Goal: Find specific page/section: Find specific page/section

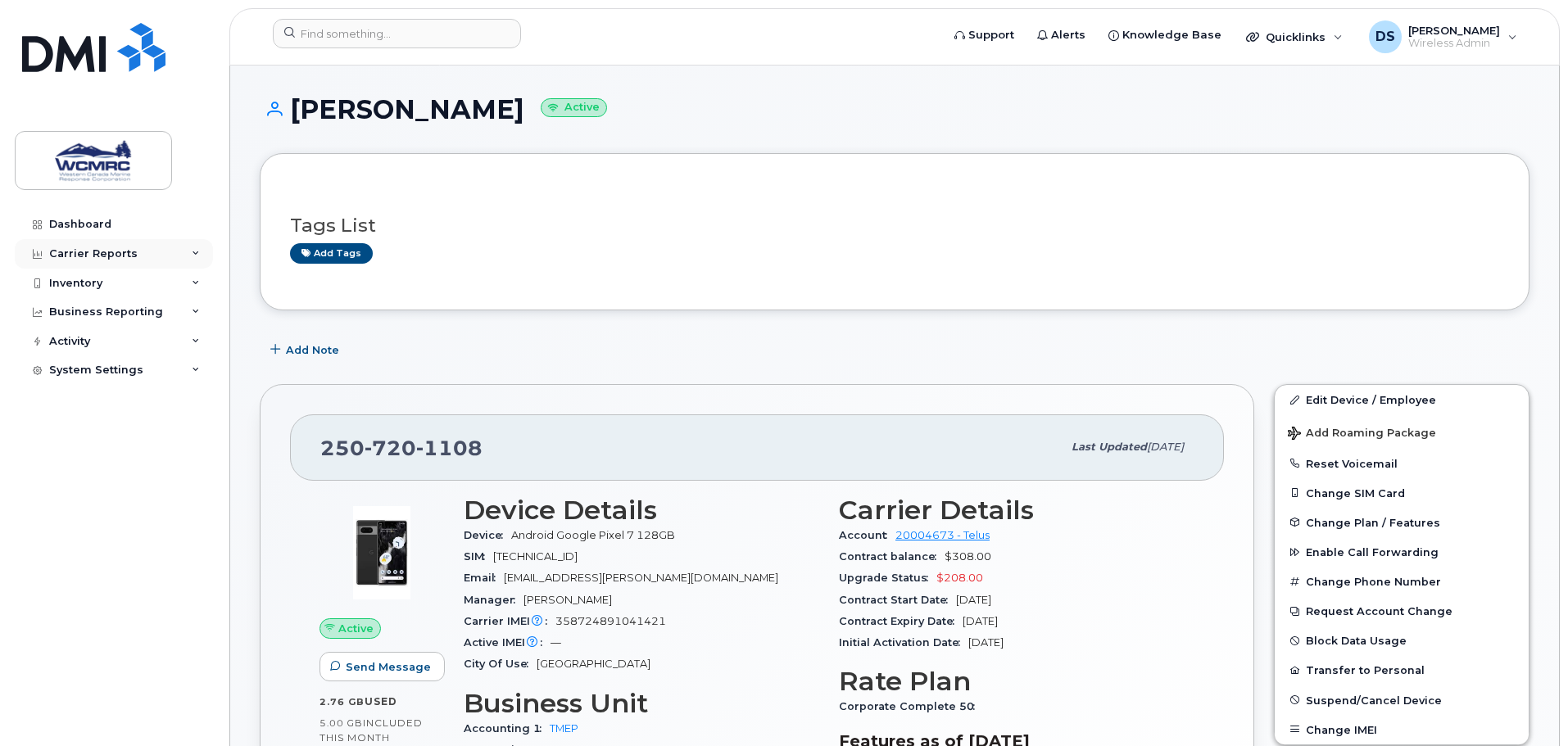
click at [168, 251] on div "Carrier Reports" at bounding box center [114, 254] width 199 height 29
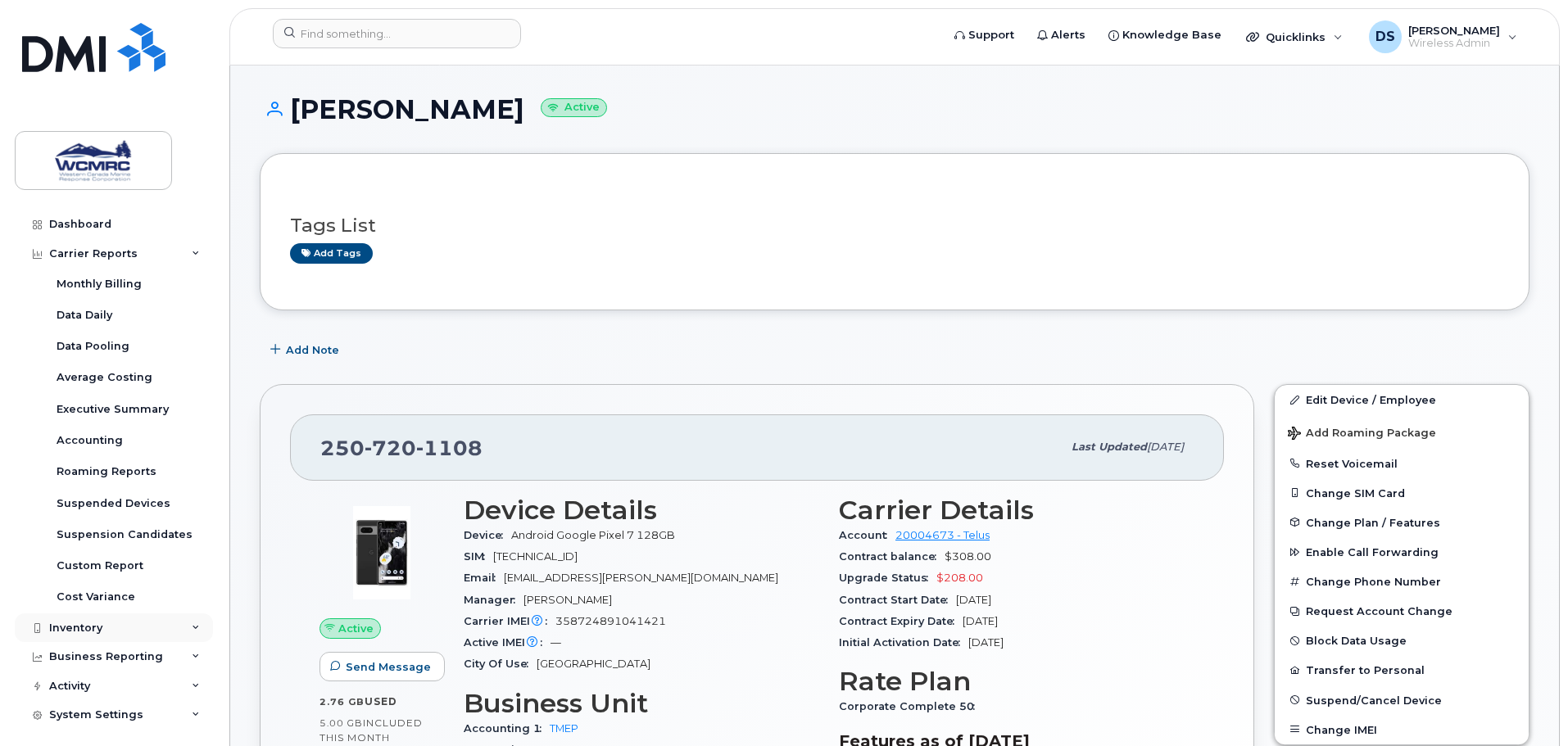
click at [99, 622] on div "Inventory" at bounding box center [76, 629] width 54 height 13
click at [90, 651] on div "Mobility Devices" at bounding box center [103, 658] width 93 height 15
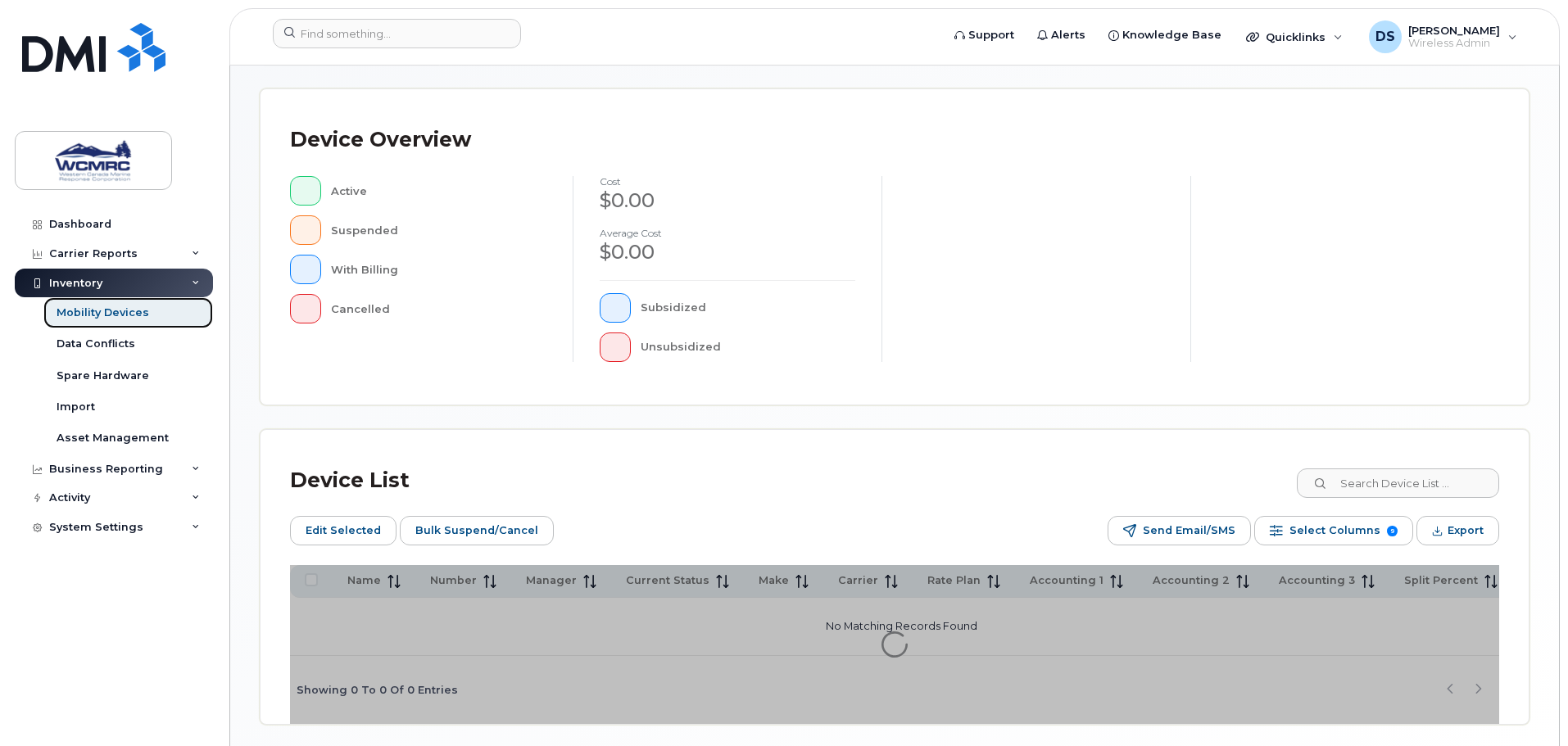
scroll to position [409, 0]
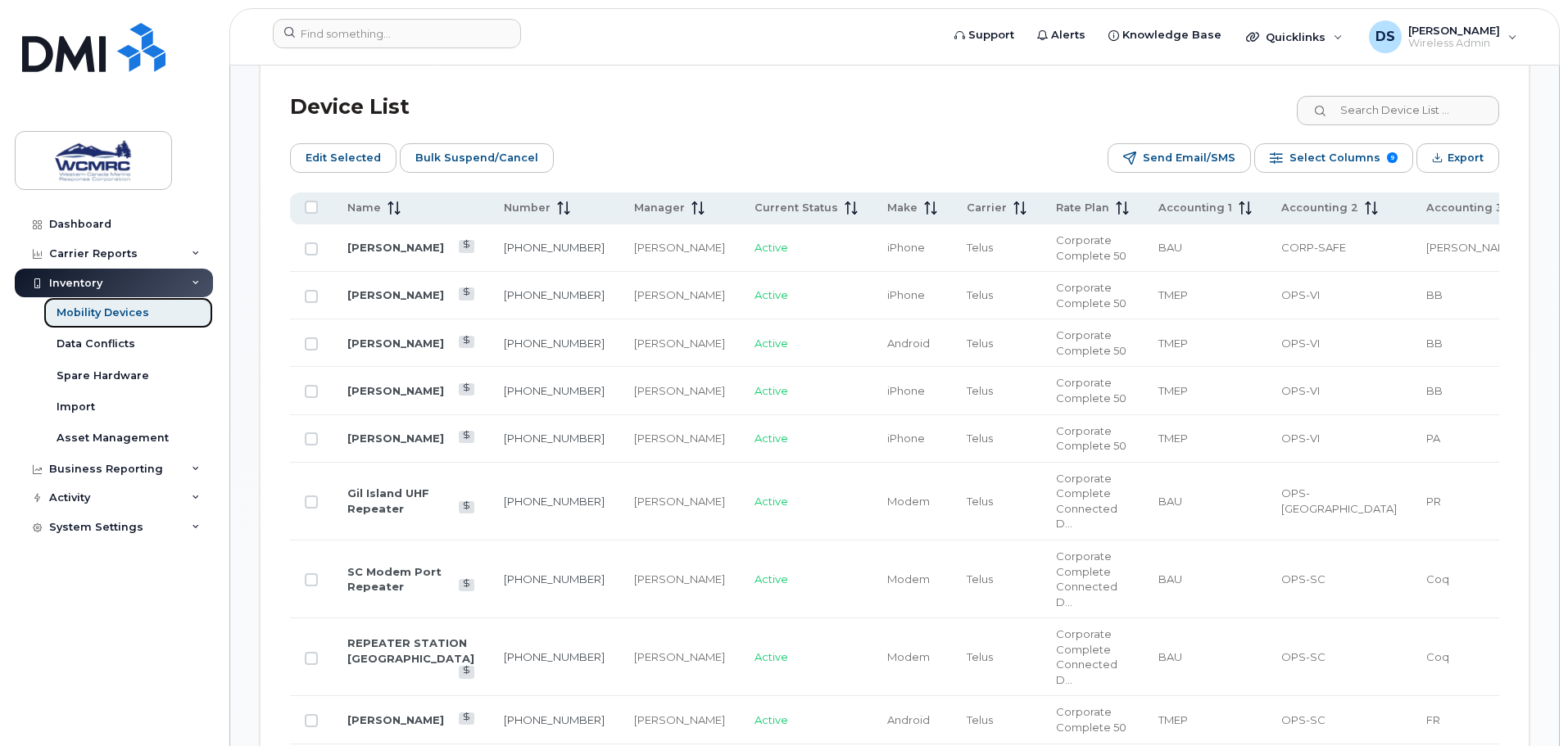
scroll to position [819, 0]
click at [1158, 203] on span "Accounting 1" at bounding box center [1195, 211] width 74 height 15
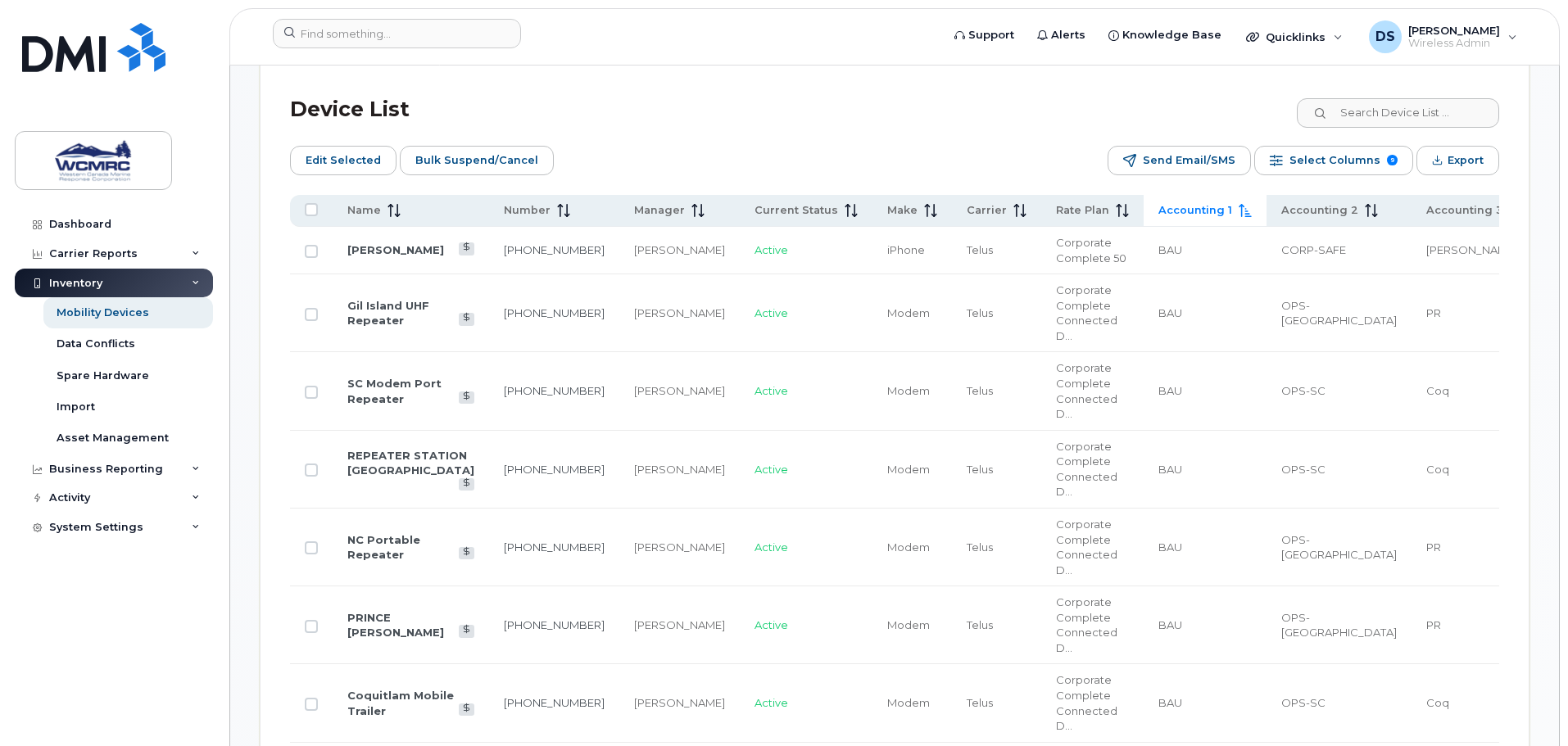
click at [1158, 203] on span "Accounting 1" at bounding box center [1195, 211] width 74 height 15
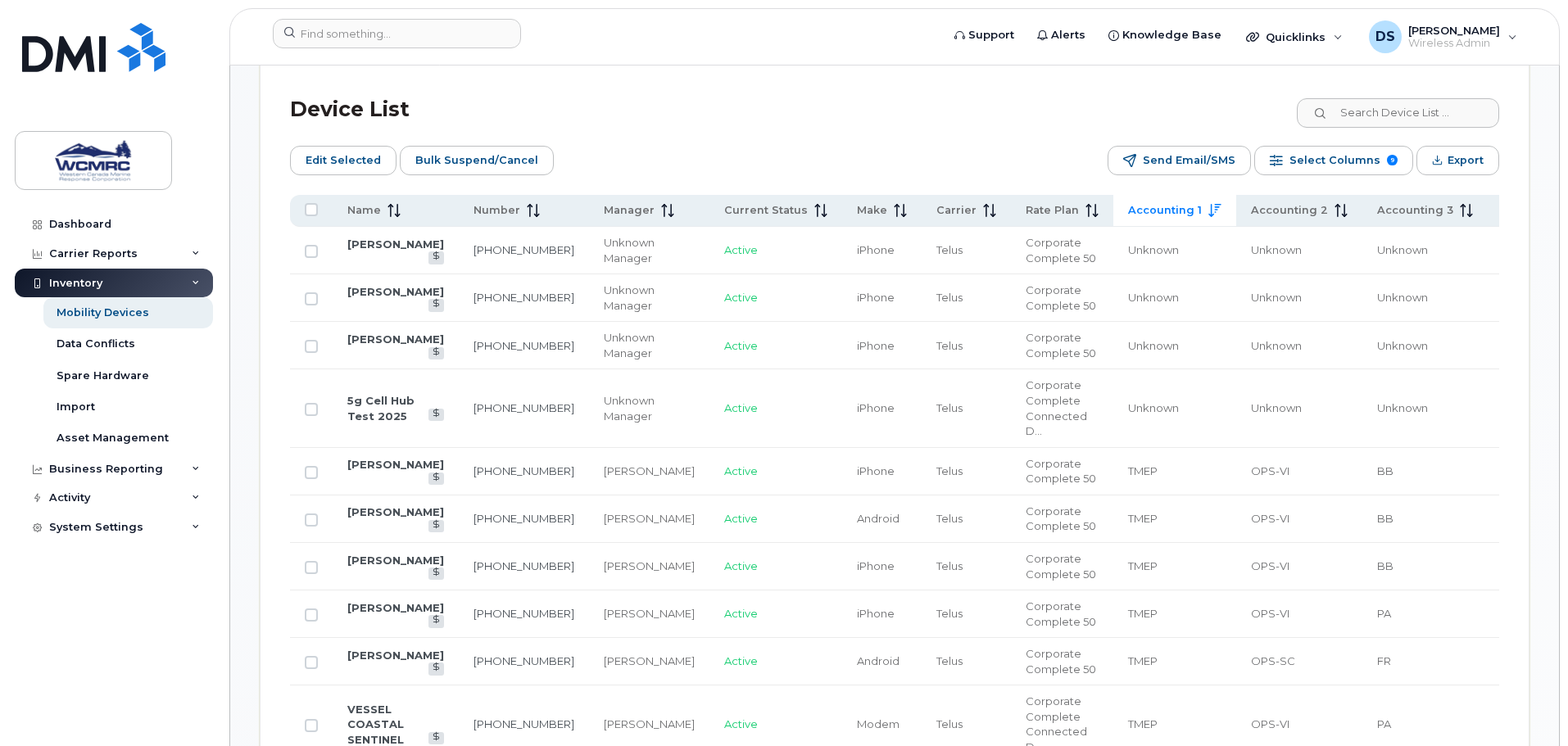
click at [1128, 203] on span "Accounting 1" at bounding box center [1165, 211] width 74 height 15
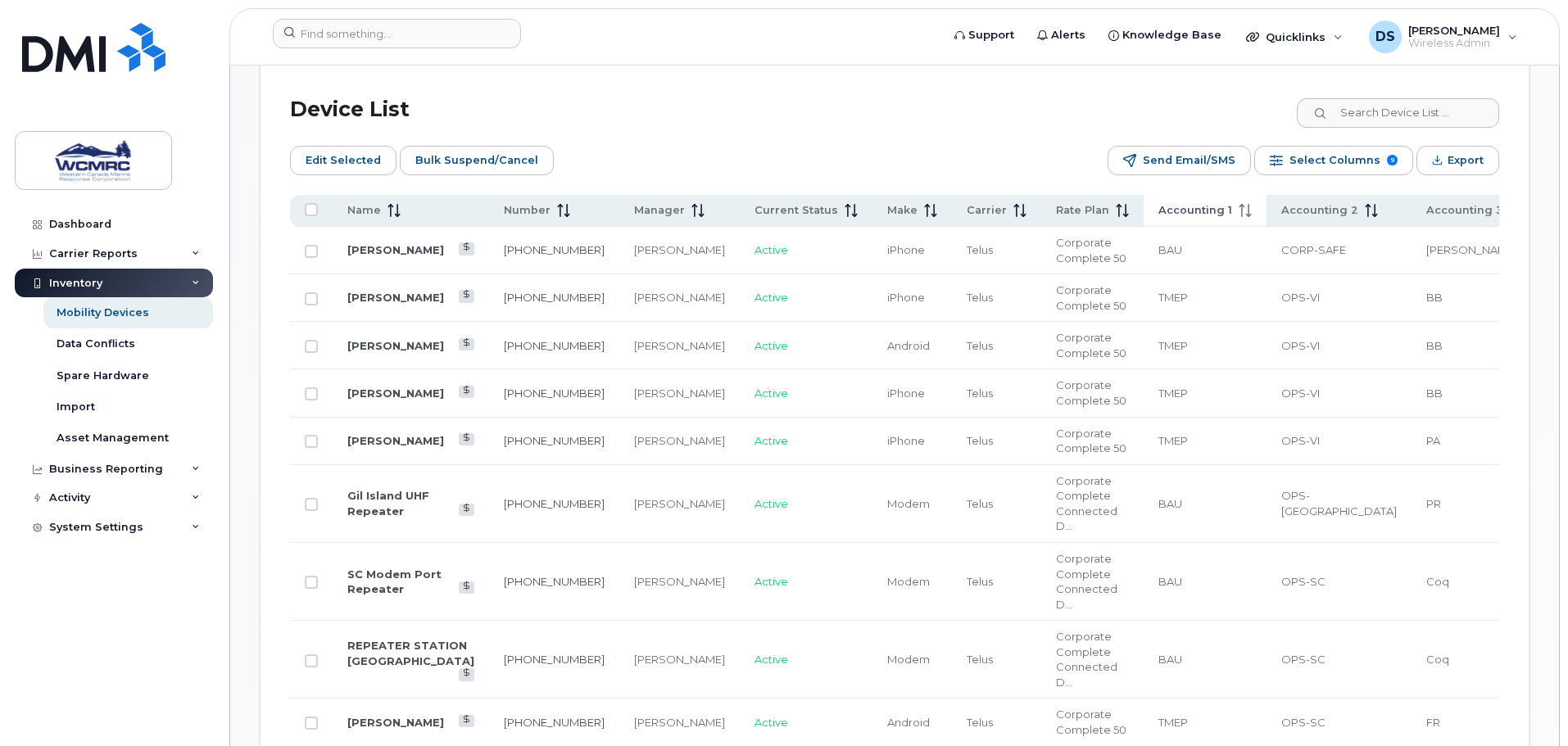
click at [1158, 203] on span "Accounting 1" at bounding box center [1195, 211] width 74 height 15
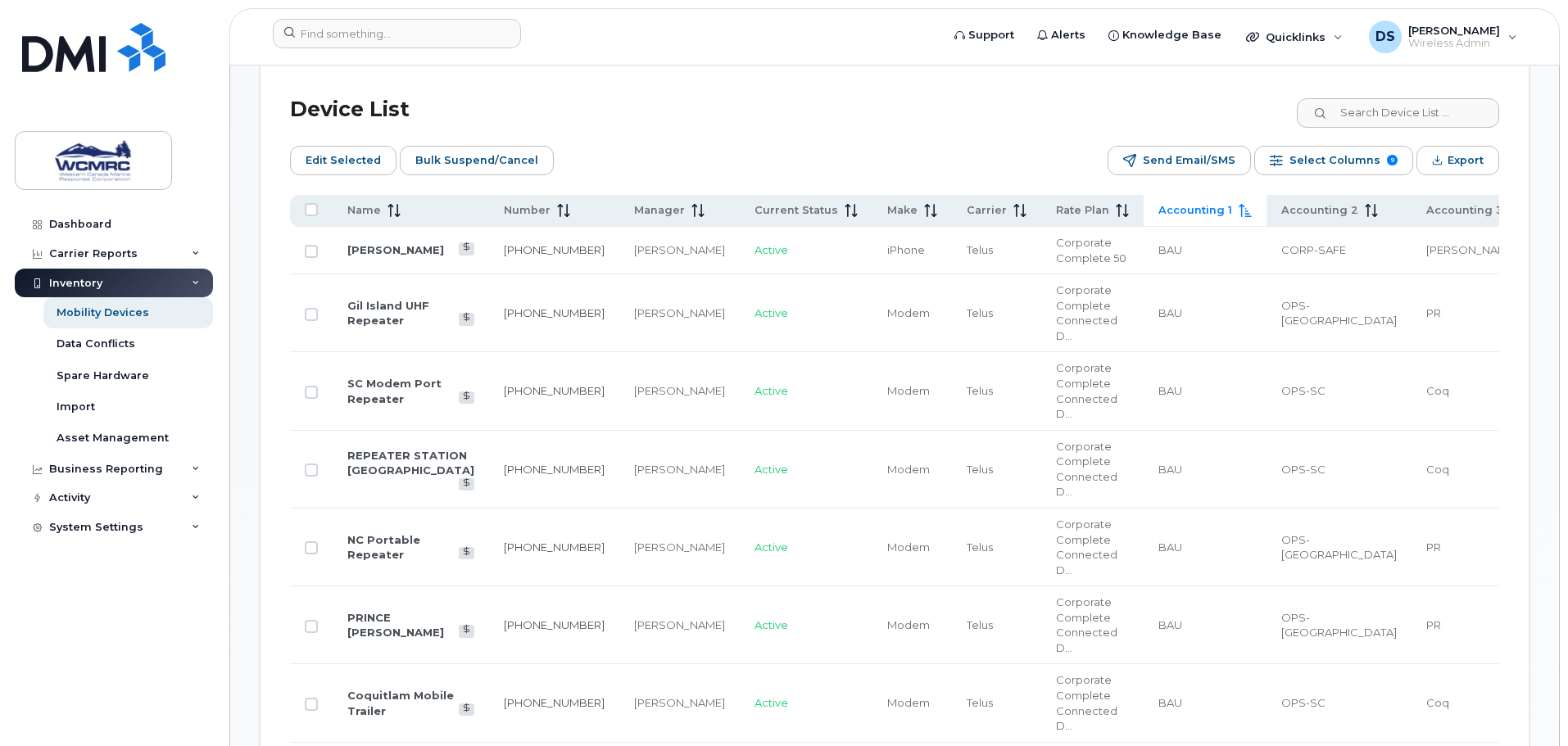
click at [1158, 203] on span "Accounting 1" at bounding box center [1195, 211] width 74 height 15
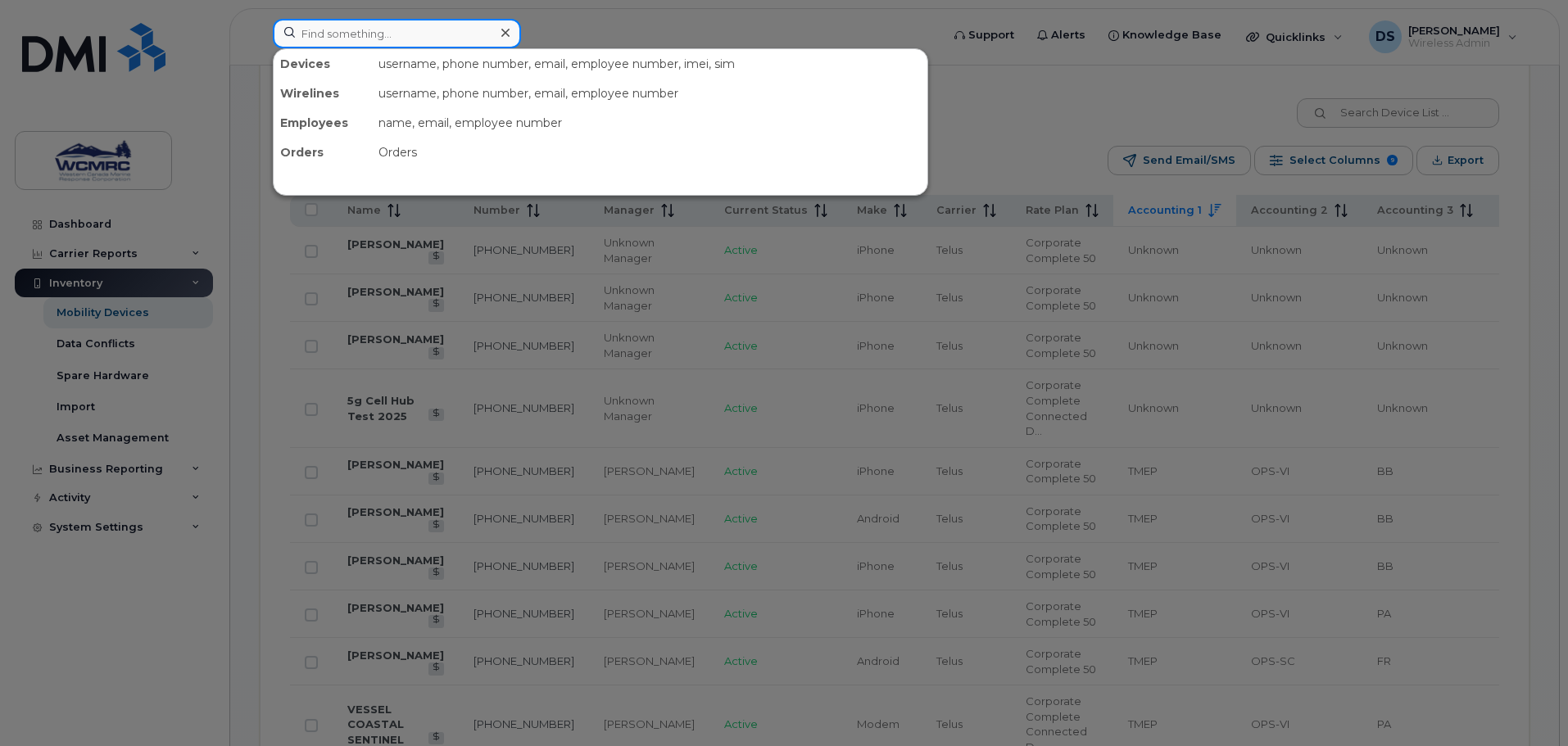
click at [371, 21] on input at bounding box center [397, 33] width 248 height 29
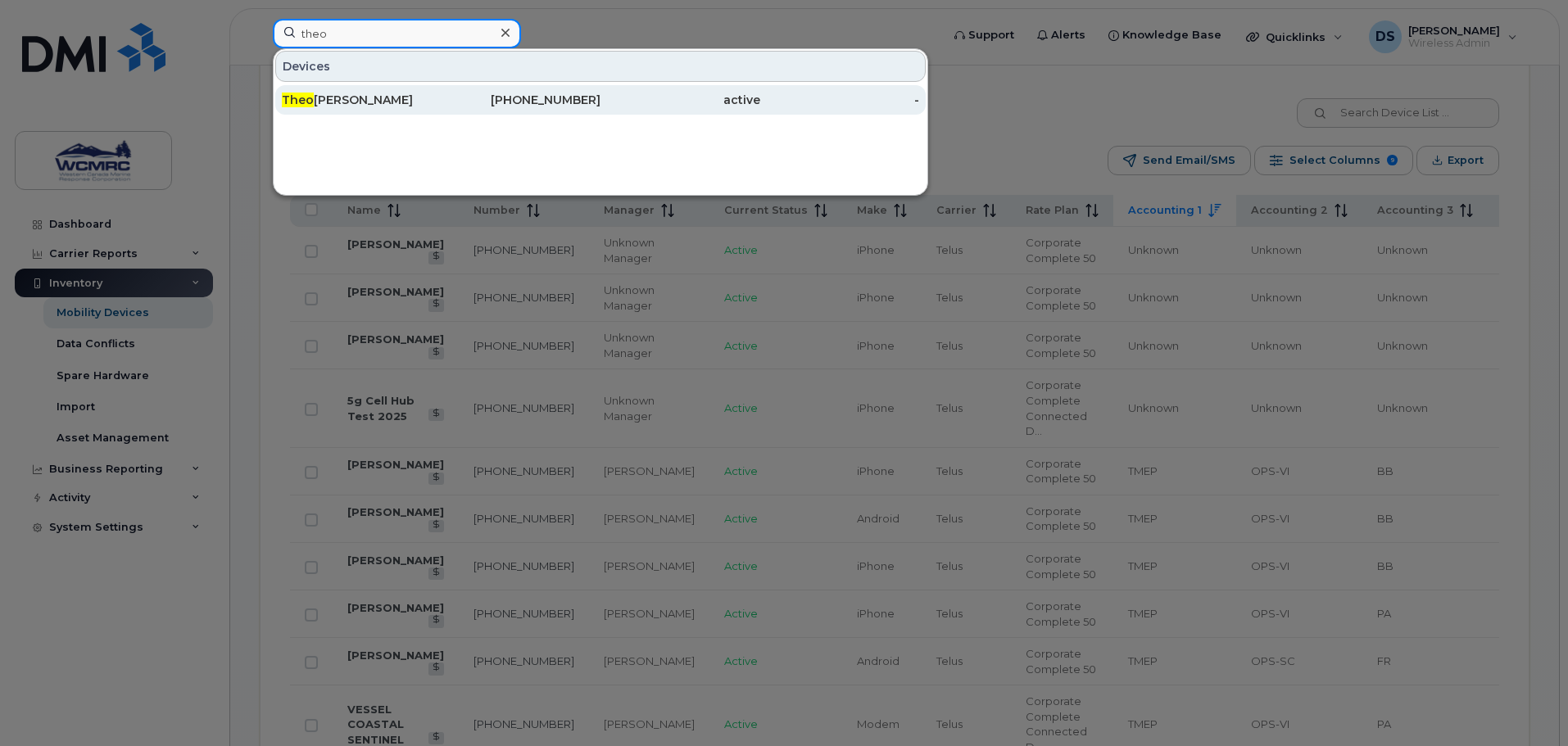
type input "theo"
click at [318, 97] on div "Theo Wiles" at bounding box center [362, 100] width 160 height 17
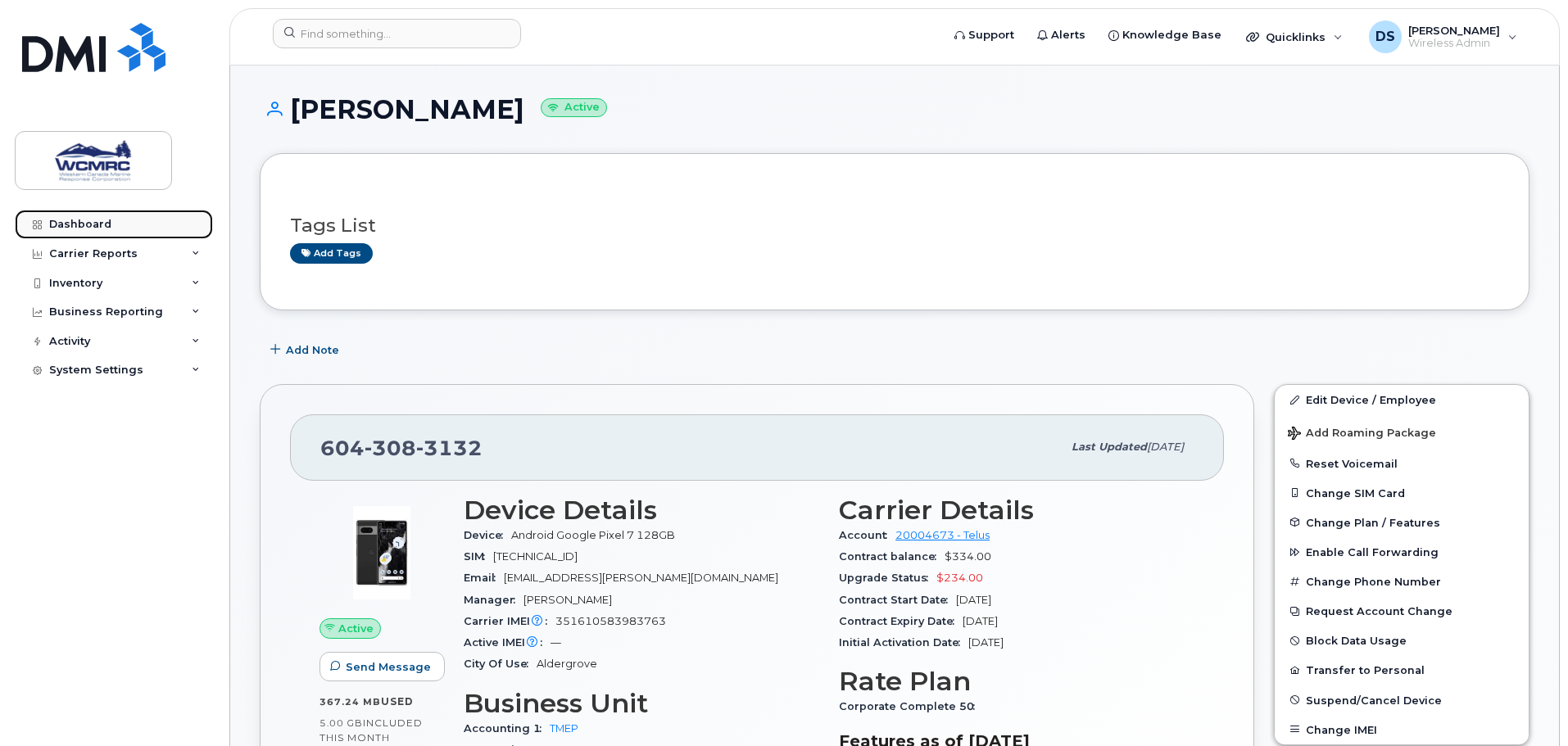
click at [126, 238] on link "Dashboard" at bounding box center [114, 224] width 199 height 29
click at [131, 255] on div "Carrier Reports" at bounding box center [94, 254] width 89 height 13
